Goal: Download file/media

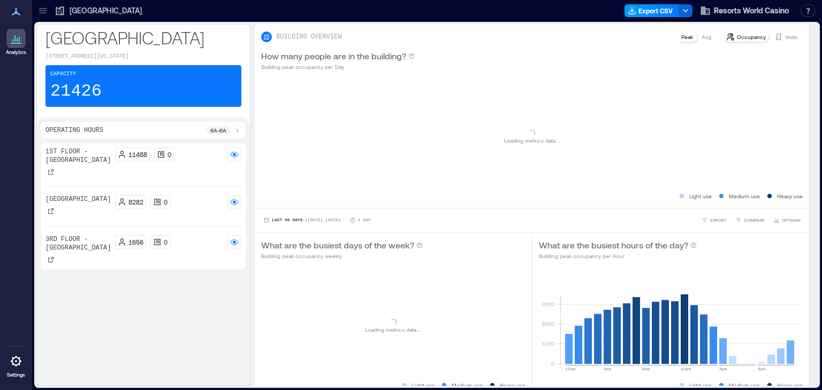
click at [646, 5] on button "Export CSV" at bounding box center [651, 10] width 55 height 13
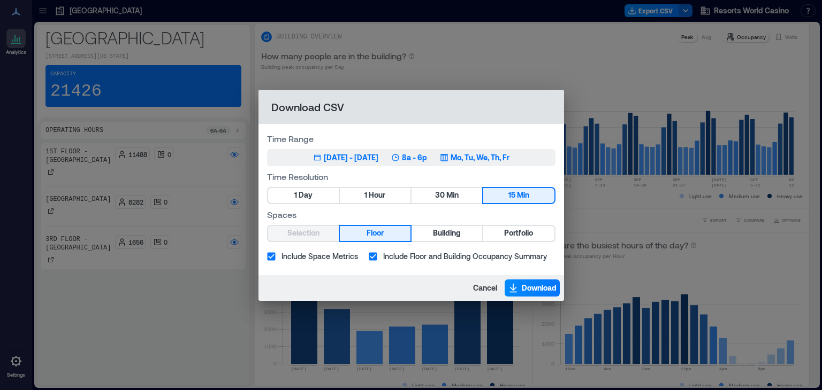
click at [366, 160] on div "[DATE] - [DATE]" at bounding box center [351, 157] width 55 height 11
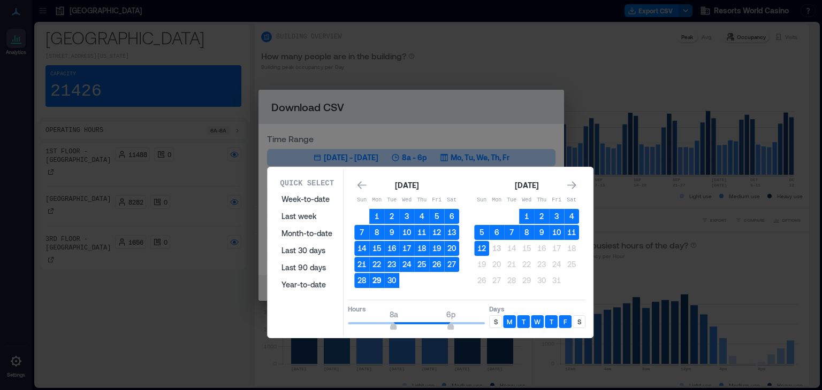
click at [376, 279] on button "29" at bounding box center [376, 280] width 15 height 15
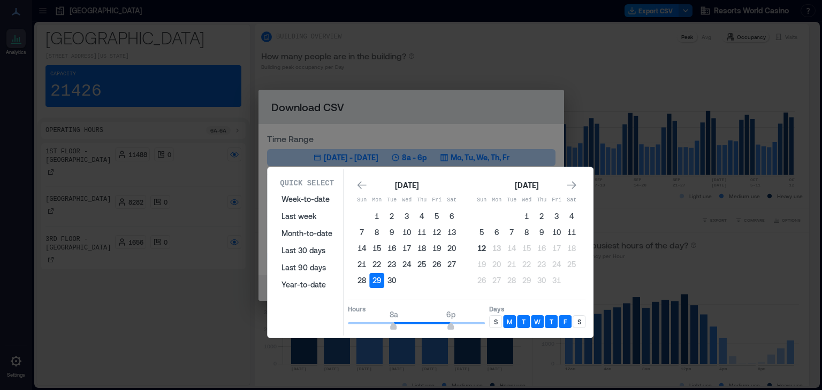
click at [483, 249] on button "12" at bounding box center [481, 248] width 15 height 15
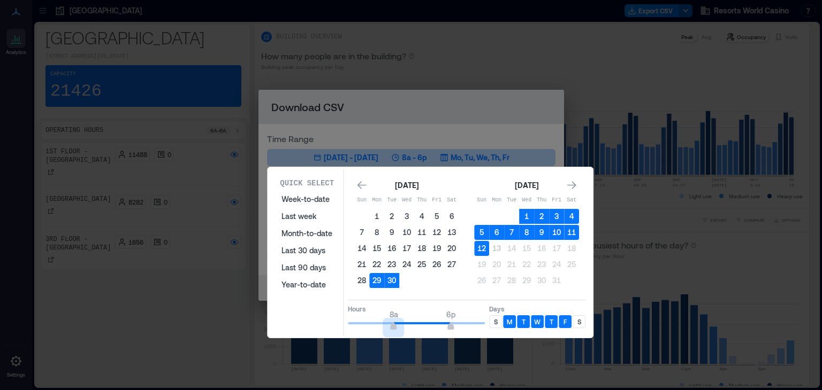
type input "*"
drag, startPoint x: 390, startPoint y: 324, endPoint x: 312, endPoint y: 327, distance: 78.2
click at [312, 327] on div "Quick Select Week-to-date Last week Month-to-date Last 30 days Last 90 days Yea…" at bounding box center [430, 253] width 319 height 166
type input "**"
drag, startPoint x: 455, startPoint y: 325, endPoint x: 513, endPoint y: 324, distance: 58.3
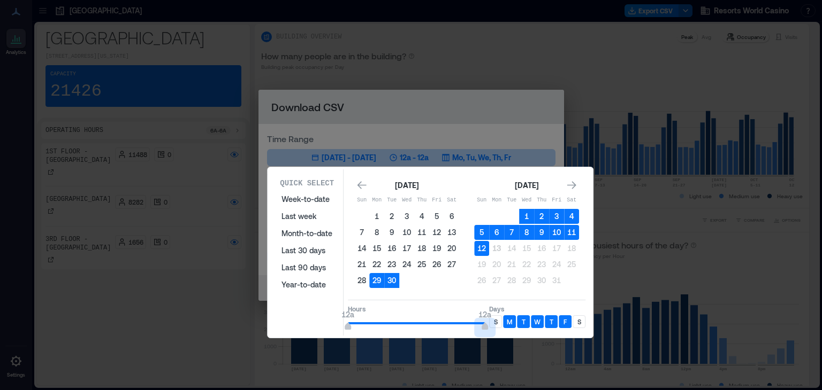
click at [513, 324] on div "Hours 12a 12a Days S M T W T F S" at bounding box center [466, 316] width 237 height 32
click at [496, 319] on p "S" at bounding box center [496, 322] width 4 height 9
click at [584, 320] on div "S" at bounding box center [578, 322] width 13 height 13
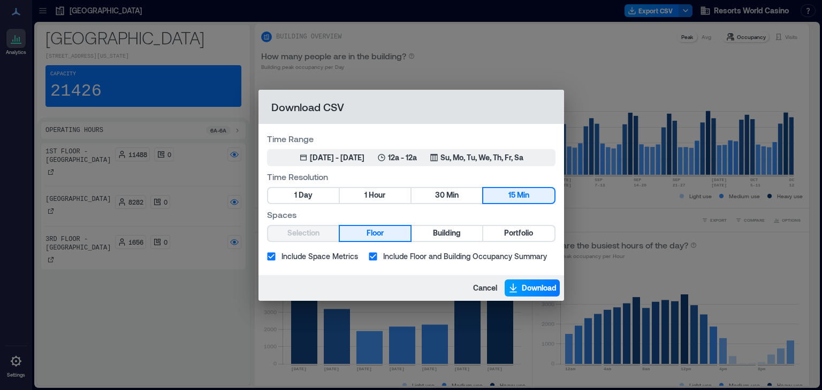
click at [524, 287] on span "Download" at bounding box center [538, 288] width 35 height 11
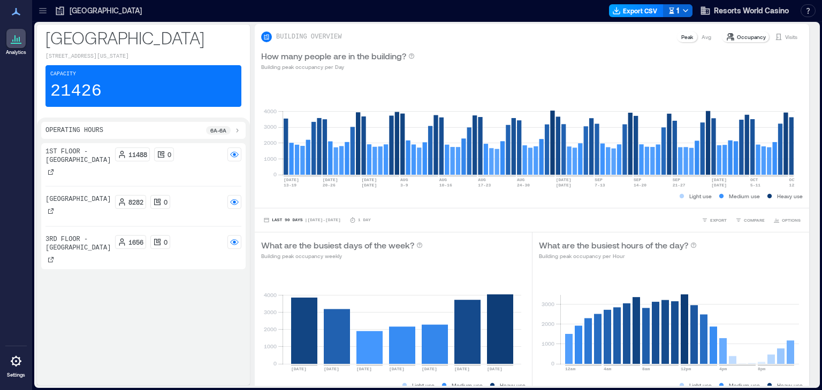
click at [640, 13] on button "Export CSV" at bounding box center [636, 10] width 55 height 13
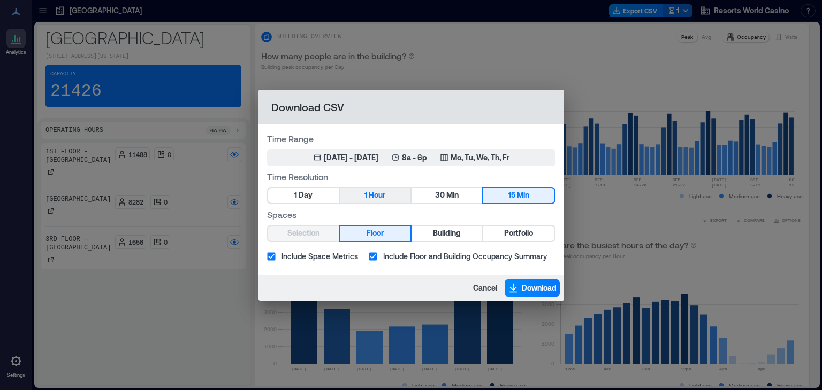
click at [392, 195] on button "1 Hour" at bounding box center [375, 195] width 71 height 15
click at [440, 232] on span "Building" at bounding box center [447, 233] width 28 height 13
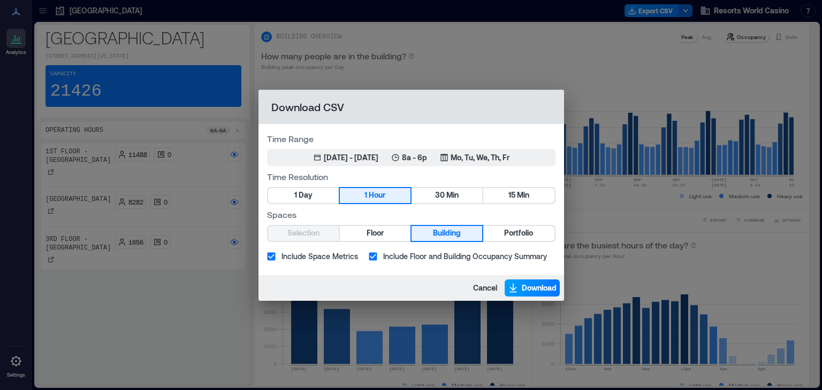
click at [534, 287] on span "Download" at bounding box center [538, 288] width 35 height 11
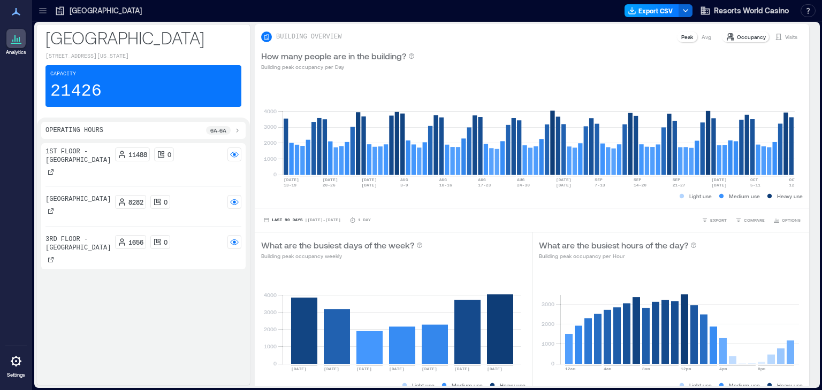
click at [648, 4] on button "Export CSV" at bounding box center [651, 10] width 55 height 13
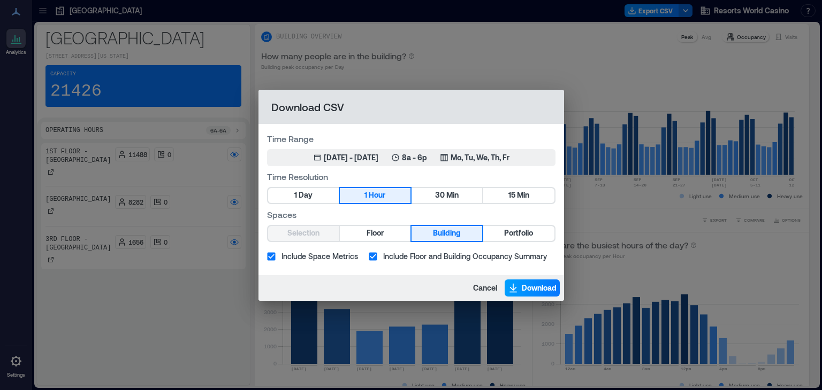
click at [544, 285] on span "Download" at bounding box center [538, 288] width 35 height 11
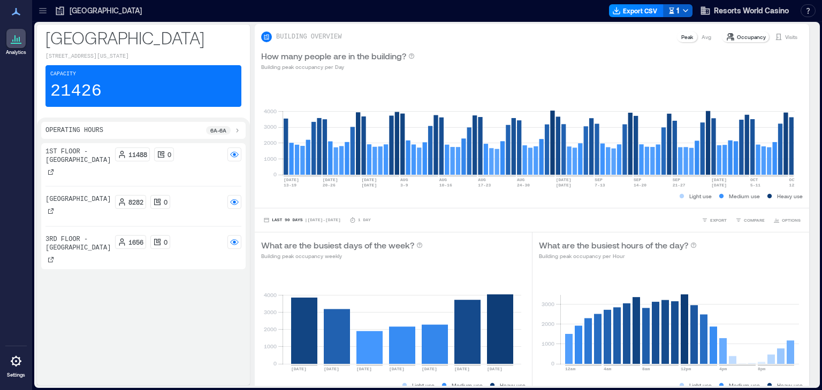
click at [689, 10] on button "1" at bounding box center [677, 10] width 29 height 13
click at [479, 40] on div "BUILDING OVERVIEW Peak Avg Occupancy Visits" at bounding box center [531, 36] width 541 height 13
click at [642, 7] on button "Export CSV" at bounding box center [651, 10] width 55 height 13
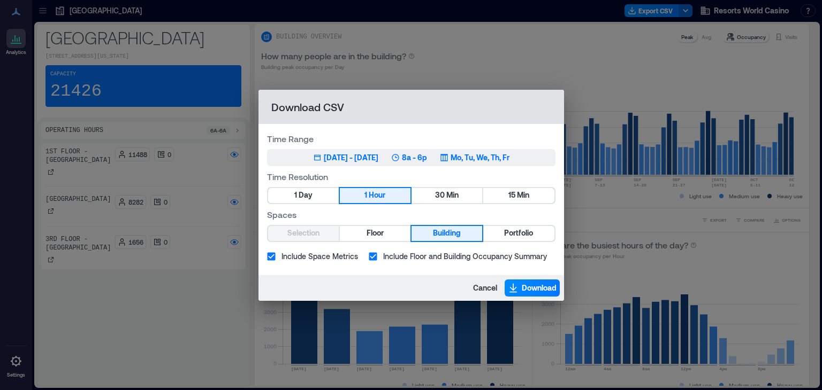
click at [366, 159] on div "[DATE] - [DATE]" at bounding box center [351, 157] width 55 height 11
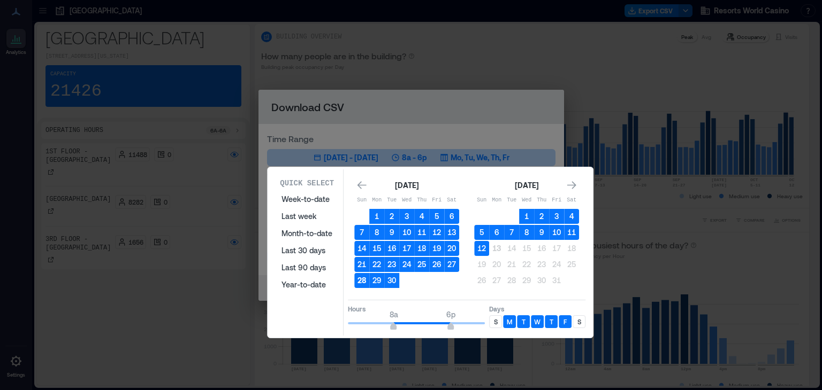
click at [357, 278] on button "28" at bounding box center [361, 280] width 15 height 15
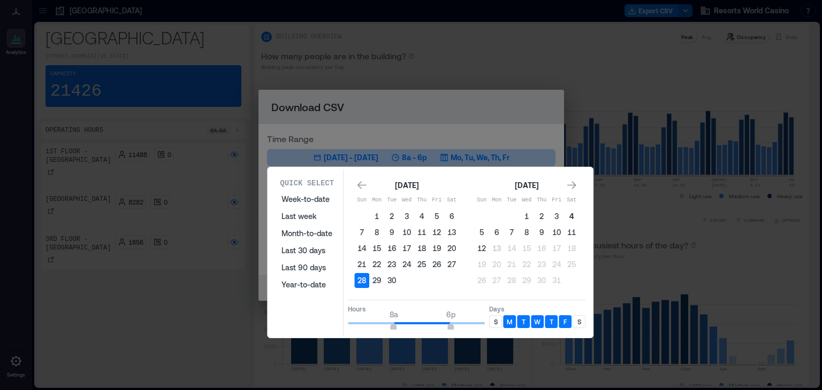
click at [566, 216] on button "4" at bounding box center [571, 216] width 15 height 15
drag, startPoint x: 382, startPoint y: 324, endPoint x: 352, endPoint y: 322, distance: 30.0
click at [352, 326] on span "1a" at bounding box center [353, 328] width 6 height 4
type input "*"
drag, startPoint x: 331, startPoint y: 323, endPoint x: 347, endPoint y: 319, distance: 17.0
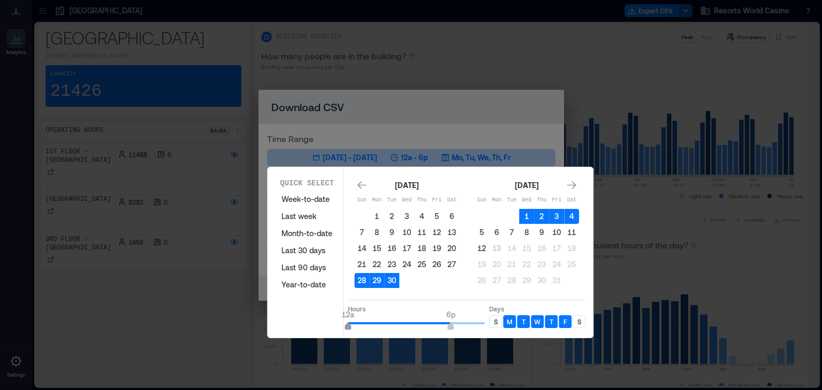
click at [329, 323] on div "Quick Select Week-to-date Last week Month-to-date Last 30 days Last 90 days Yea…" at bounding box center [430, 253] width 319 height 166
type input "**"
drag, startPoint x: 452, startPoint y: 321, endPoint x: 515, endPoint y: 321, distance: 62.6
click at [515, 321] on div "Hours 12a 12a Days S M T W T F S" at bounding box center [466, 316] width 237 height 32
click at [489, 319] on div "S" at bounding box center [495, 322] width 13 height 13
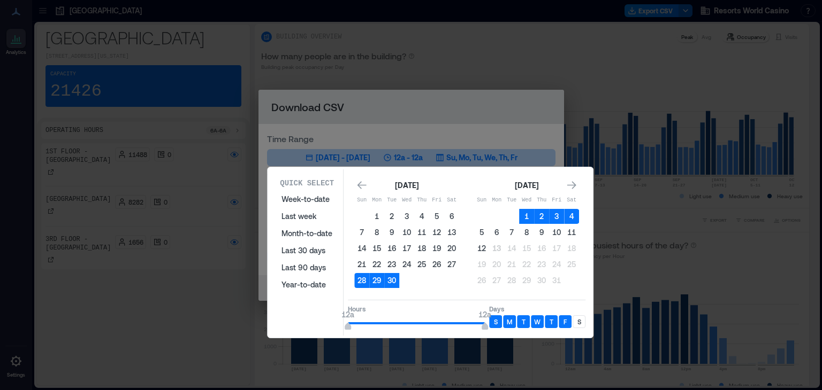
click at [578, 318] on p "S" at bounding box center [579, 322] width 4 height 9
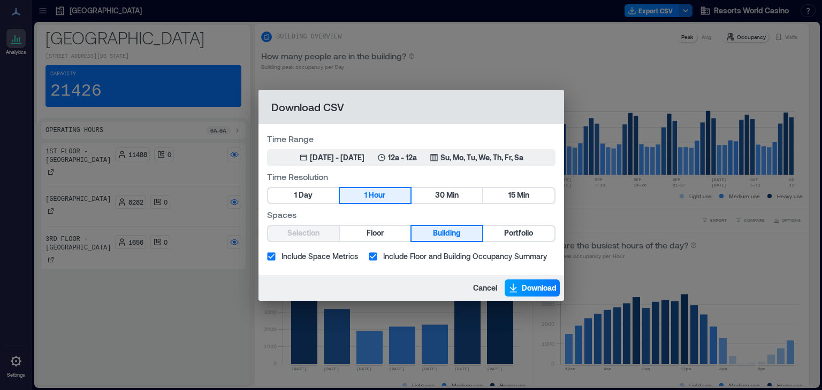
click at [540, 289] on span "Download" at bounding box center [538, 288] width 35 height 11
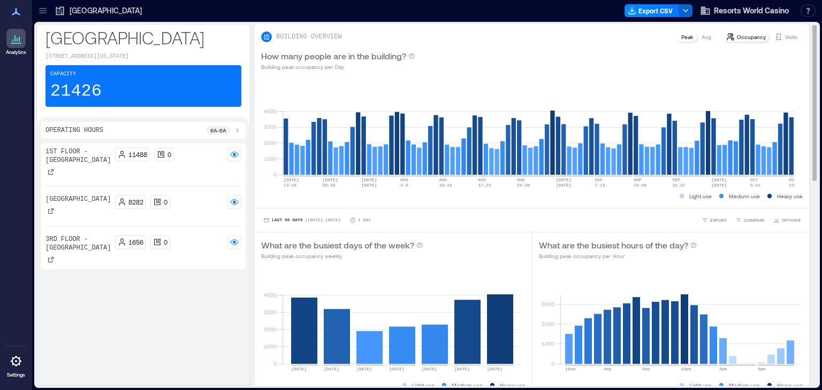
click at [675, 28] on div "BUILDING OVERVIEW Peak Avg Occupancy Visits" at bounding box center [532, 33] width 554 height 19
